Goal: Navigation & Orientation: Find specific page/section

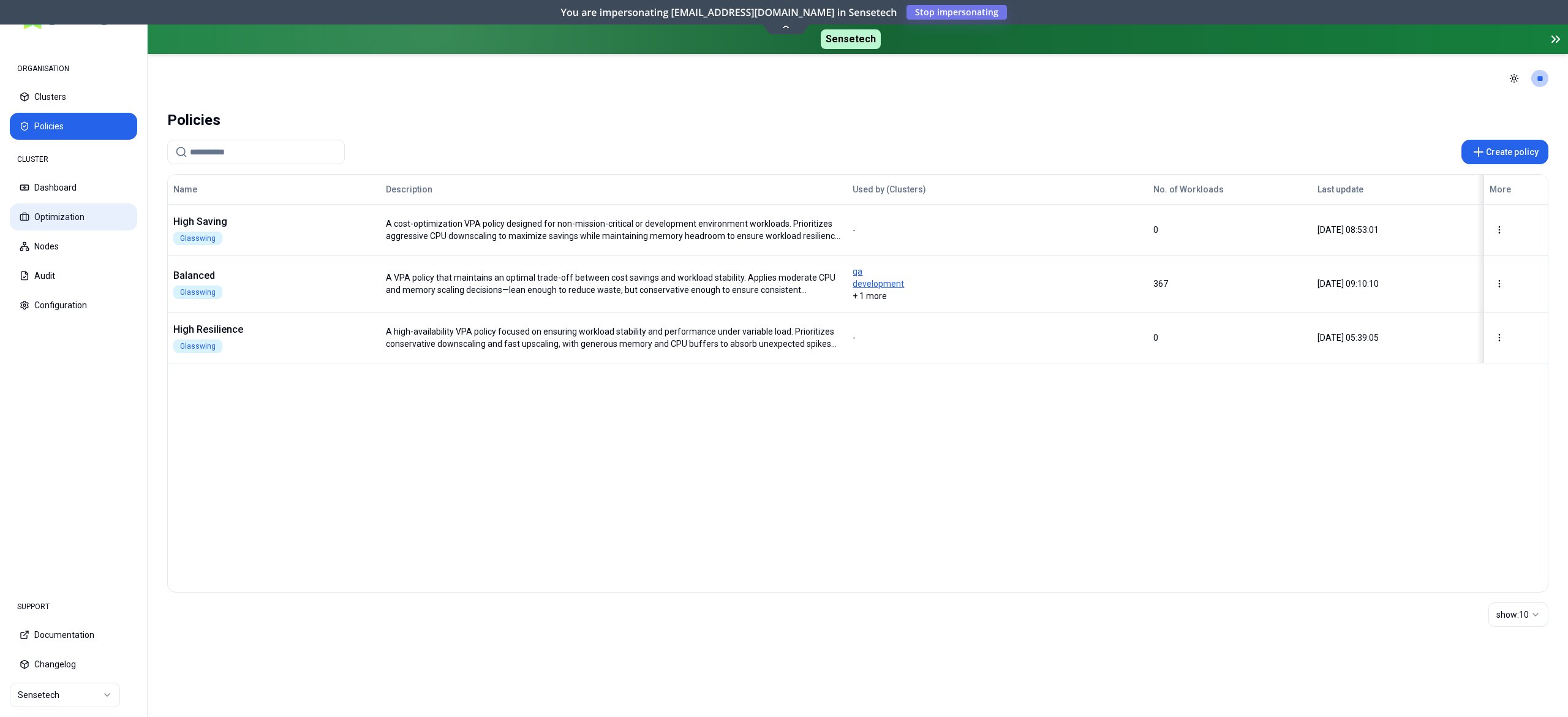
click at [60, 216] on button "Optimization" at bounding box center [74, 217] width 127 height 27
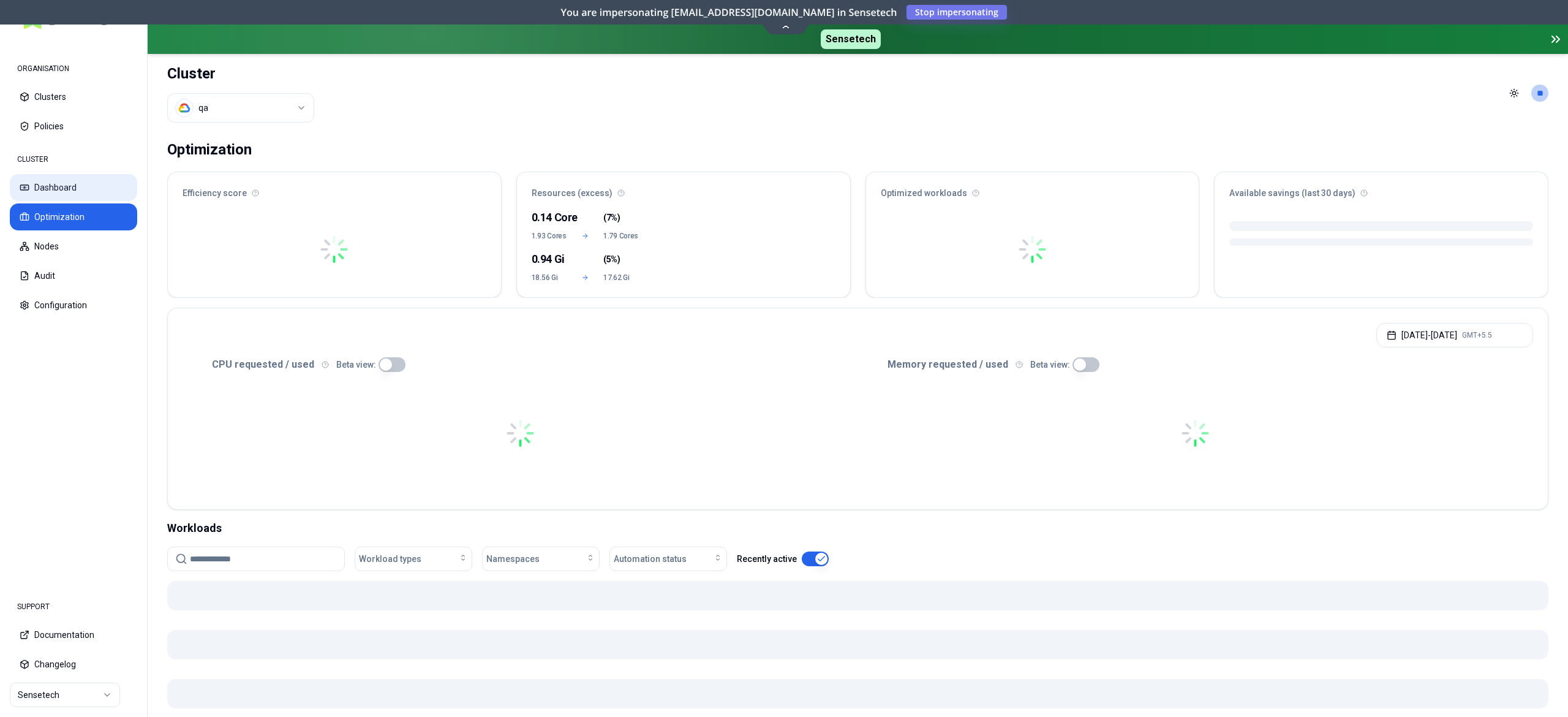
click at [83, 179] on button "Dashboard" at bounding box center [74, 188] width 127 height 27
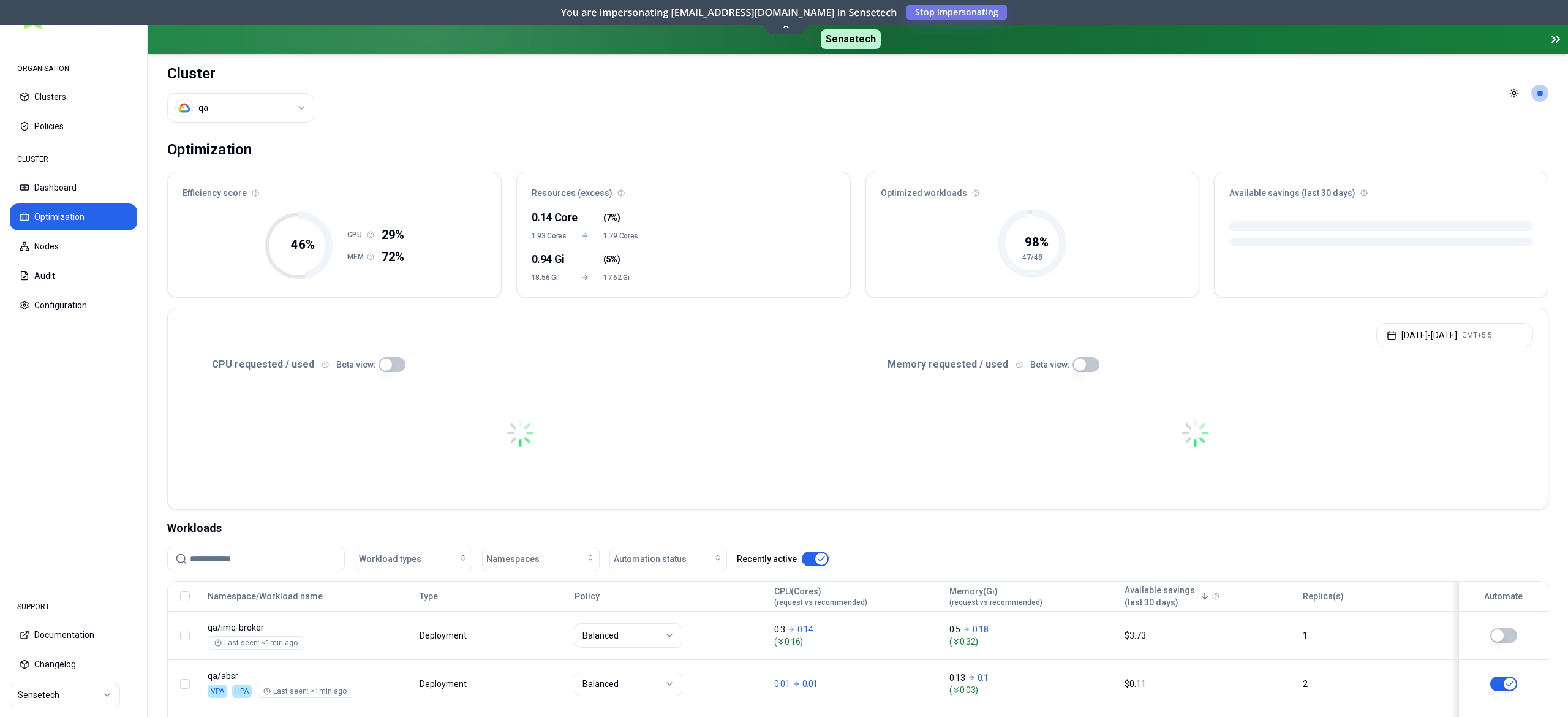
click at [250, 98] on html "ORGANISATION Clusters Policies CLUSTER Dashboard Optimization Nodes Audit Confi…" at bounding box center [784, 358] width 1568 height 717
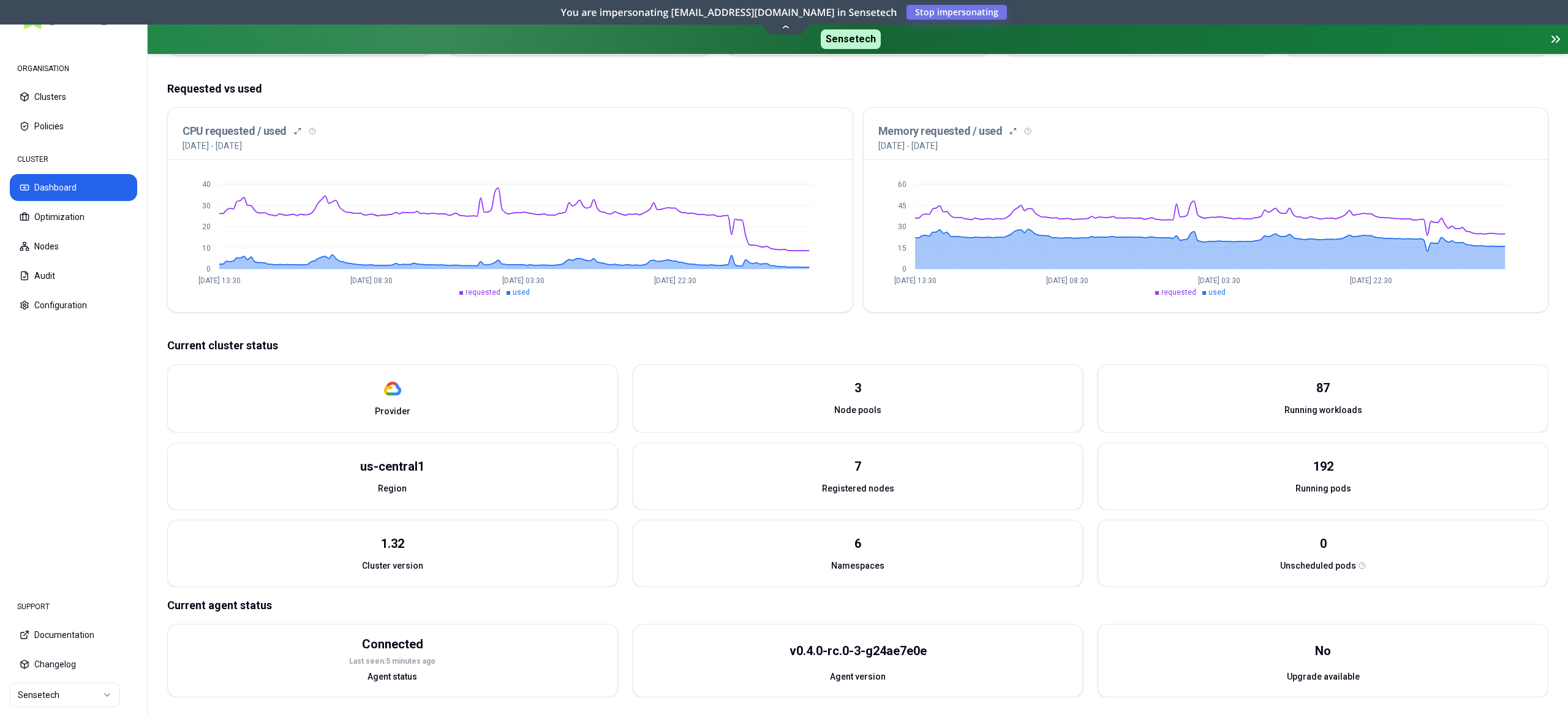
scroll to position [240, 0]
